Goal: Task Accomplishment & Management: Use online tool/utility

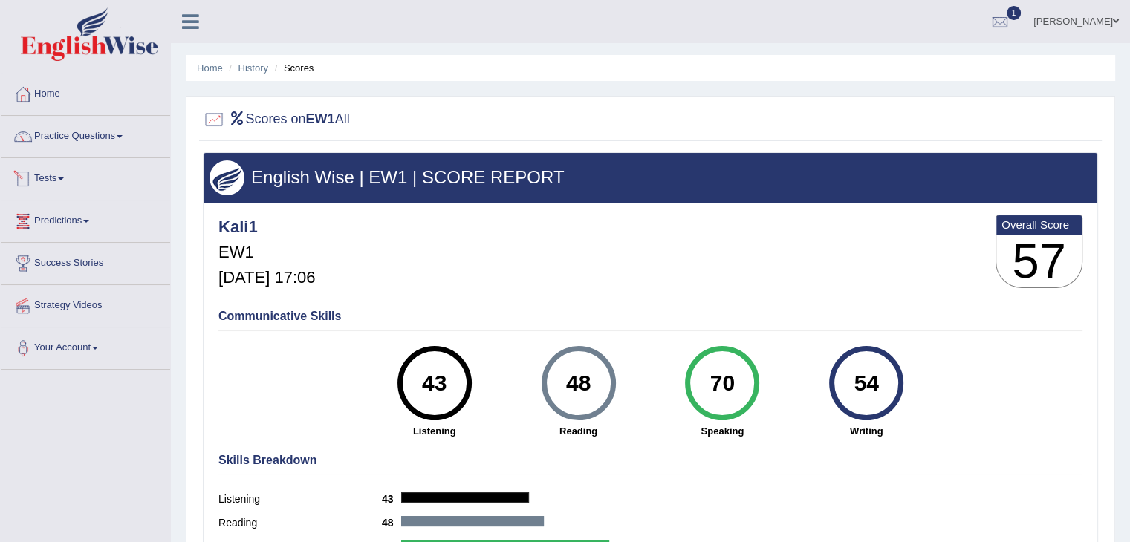
click at [67, 171] on link "Tests" at bounding box center [85, 176] width 169 height 37
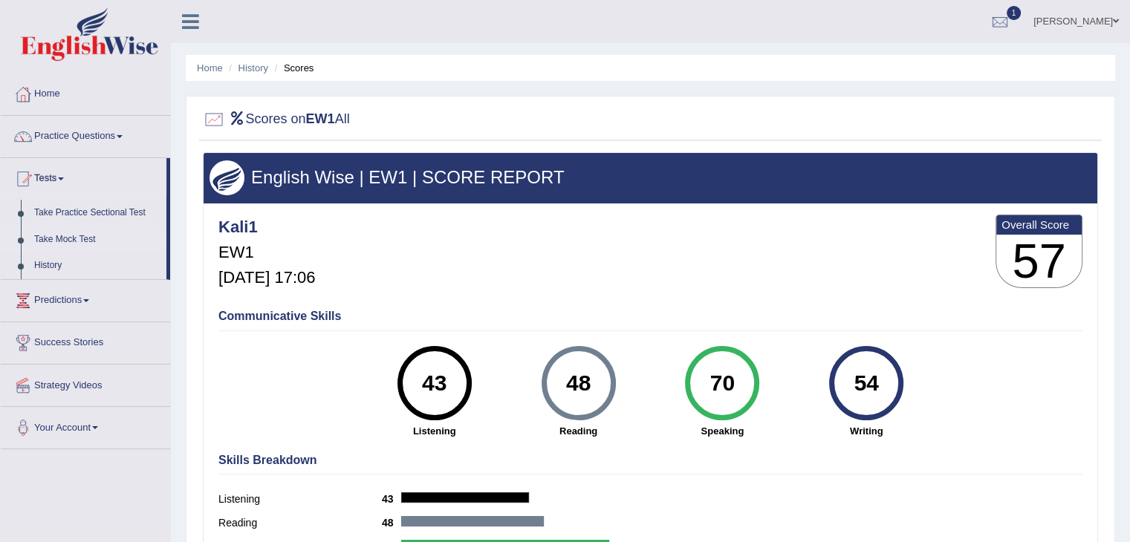
click at [74, 236] on link "Take Mock Test" at bounding box center [96, 240] width 139 height 27
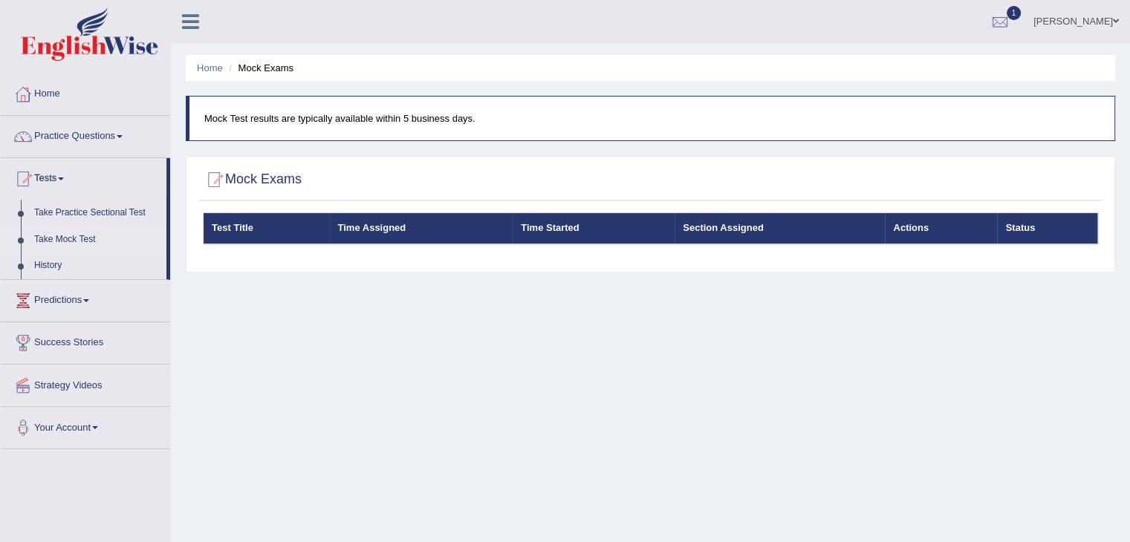
click at [74, 236] on link "Take Mock Test" at bounding box center [96, 240] width 139 height 27
